Goal: Transaction & Acquisition: Register for event/course

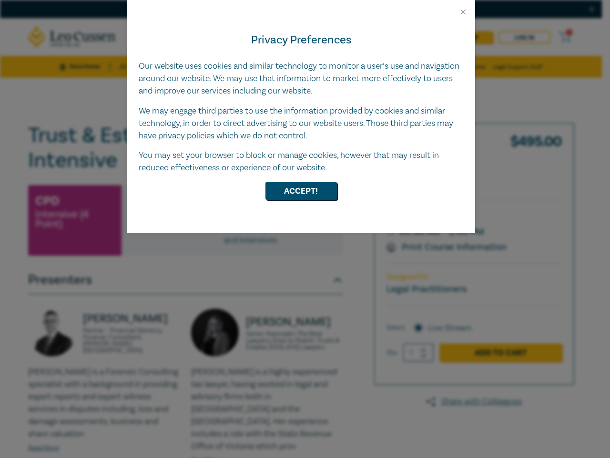
click at [305, 229] on div "Privacy Preferences Our website uses cookies and similar technology to monitor …" at bounding box center [301, 124] width 348 height 216
click at [463, 12] on button "Close" at bounding box center [463, 12] width 9 height 9
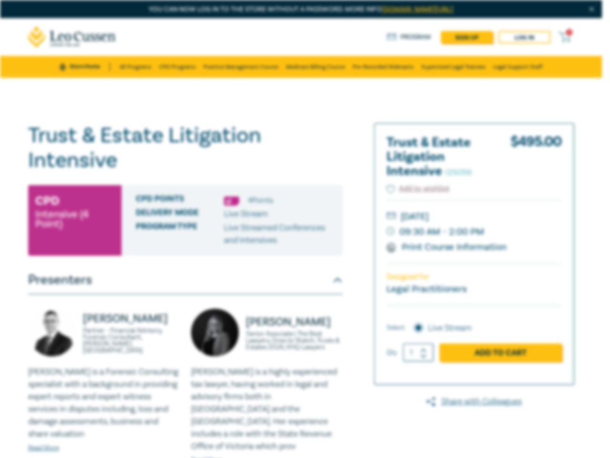
click at [301, 191] on div "CPD Points 4 Point s Delivery Mode Live Stream Program type Live Streamed Confe…" at bounding box center [232, 220] width 221 height 71
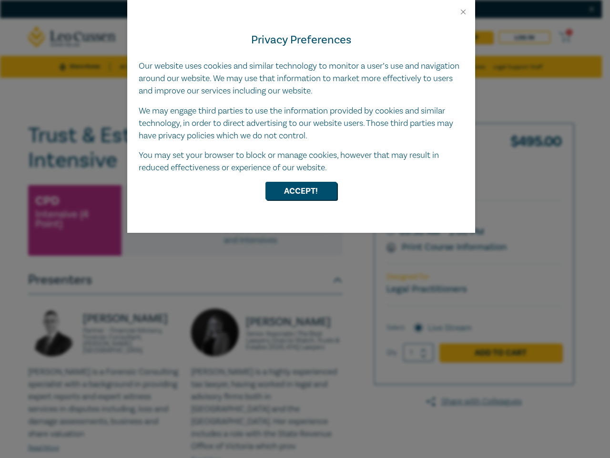
click at [305, 229] on div "Privacy Preferences Our website uses cookies and similar technology to monitor …" at bounding box center [301, 124] width 348 height 216
click at [463, 12] on button "Close" at bounding box center [463, 12] width 9 height 9
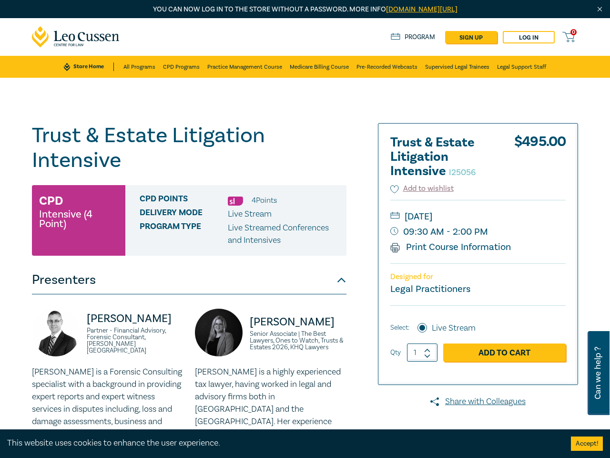
click at [301, 191] on div "CPD Points 4 Point s Delivery Mode Live Stream Program type Live Streamed Confe…" at bounding box center [235, 220] width 221 height 71
